Goal: Find specific page/section: Find specific page/section

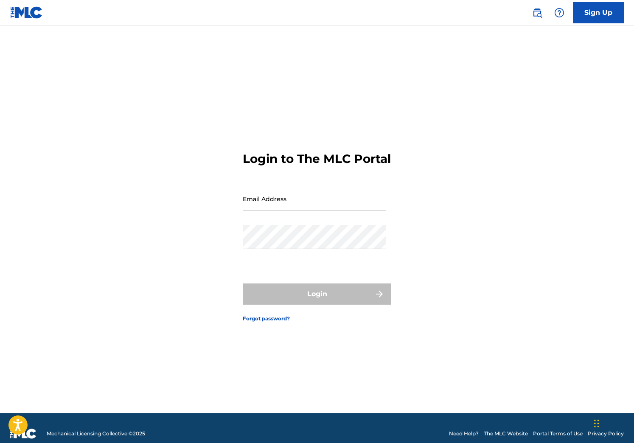
click at [264, 207] on input "Email Address" at bounding box center [314, 199] width 143 height 24
type input "[PERSON_NAME][EMAIL_ADDRESS][PERSON_NAME][DOMAIN_NAME]"
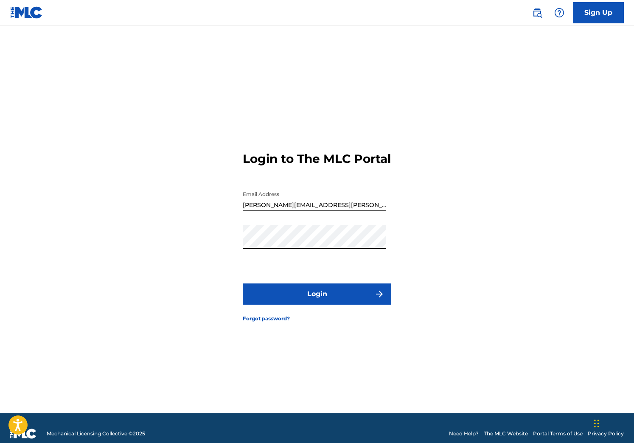
click at [243, 283] on button "Login" at bounding box center [317, 293] width 148 height 21
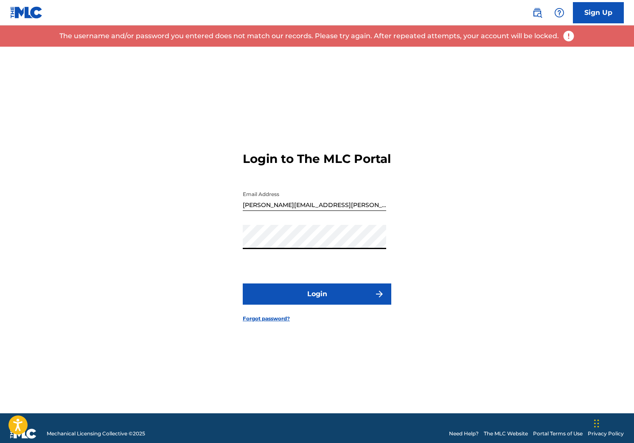
click at [243, 283] on button "Login" at bounding box center [317, 293] width 148 height 21
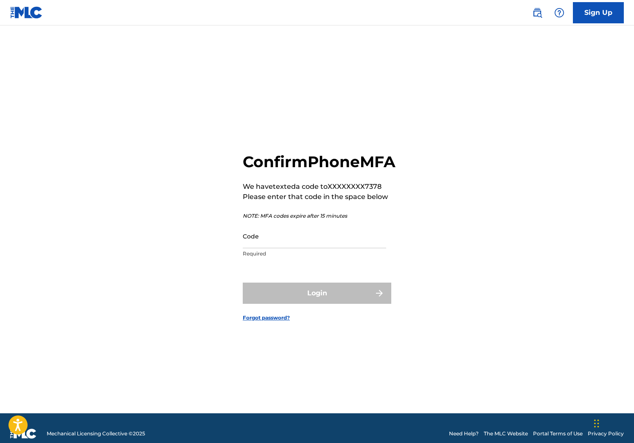
click at [282, 248] on input "Code" at bounding box center [314, 236] width 143 height 24
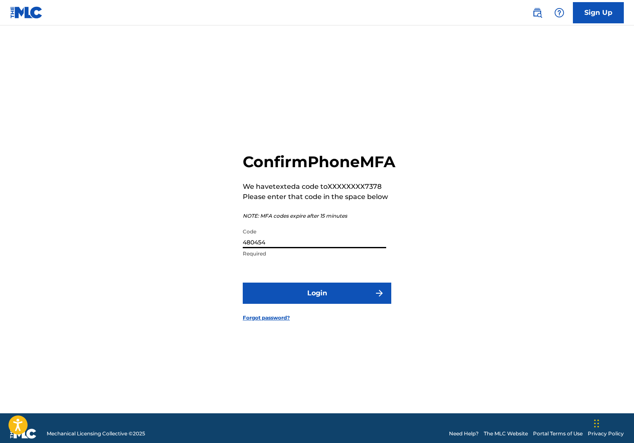
type input "480454"
click at [243, 282] on button "Login" at bounding box center [317, 292] width 148 height 21
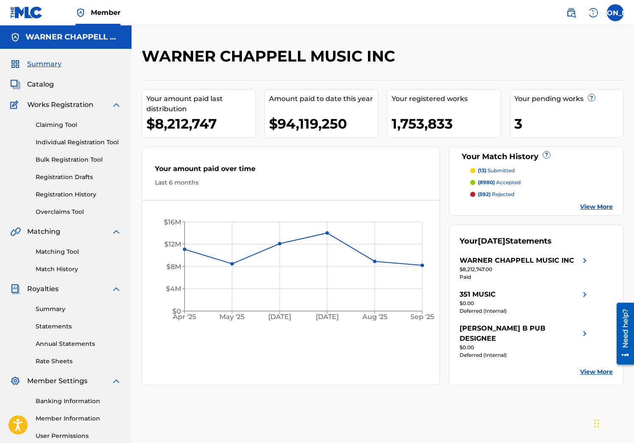
click at [169, 404] on div "[PERSON_NAME] MUSIC INC Your amount paid last distribution $8,212,747 Amount pa…" at bounding box center [382, 266] width 502 height 438
click at [42, 85] on span "Catalog" at bounding box center [40, 84] width 27 height 10
